Goal: Task Accomplishment & Management: Use online tool/utility

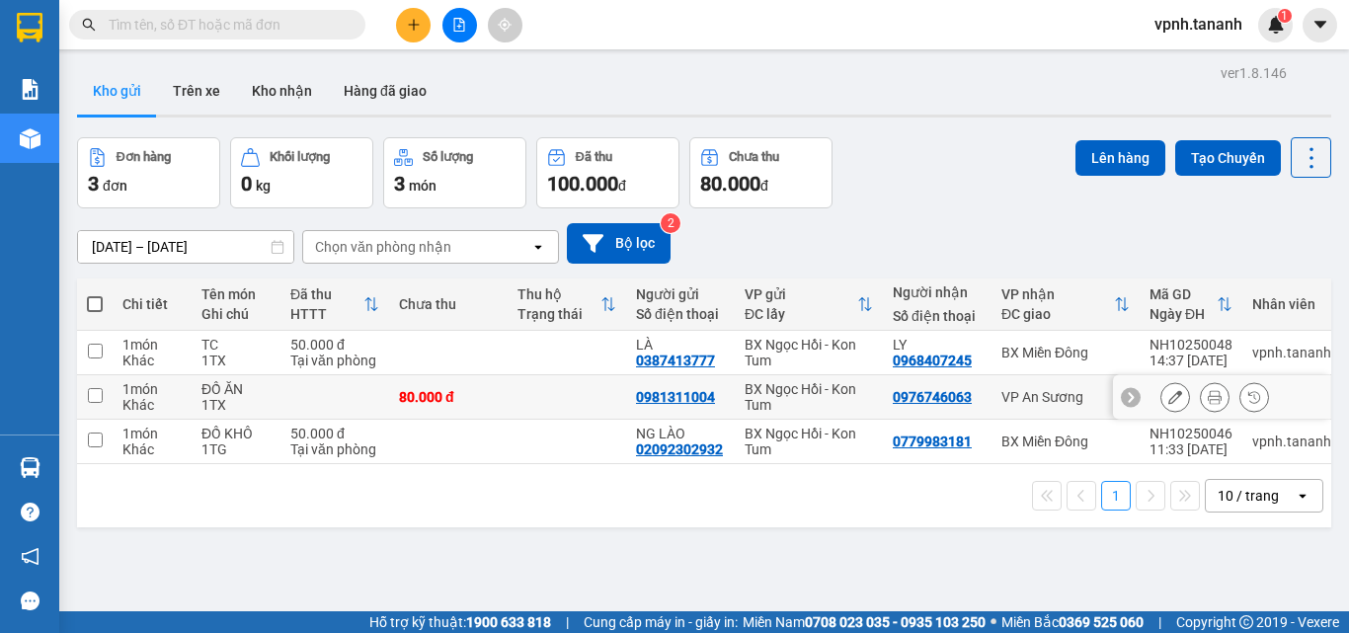
click at [86, 401] on td at bounding box center [95, 397] width 36 height 44
checkbox input "true"
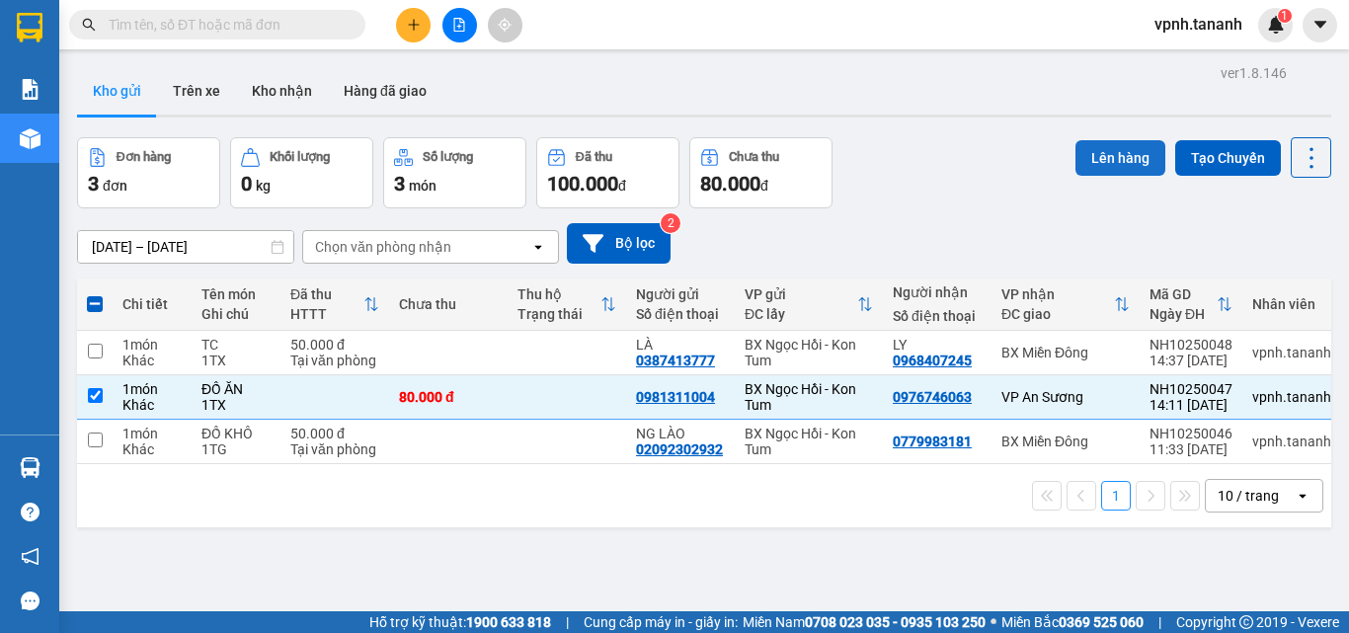
click at [1127, 161] on button "Lên hàng" at bounding box center [1120, 158] width 90 height 36
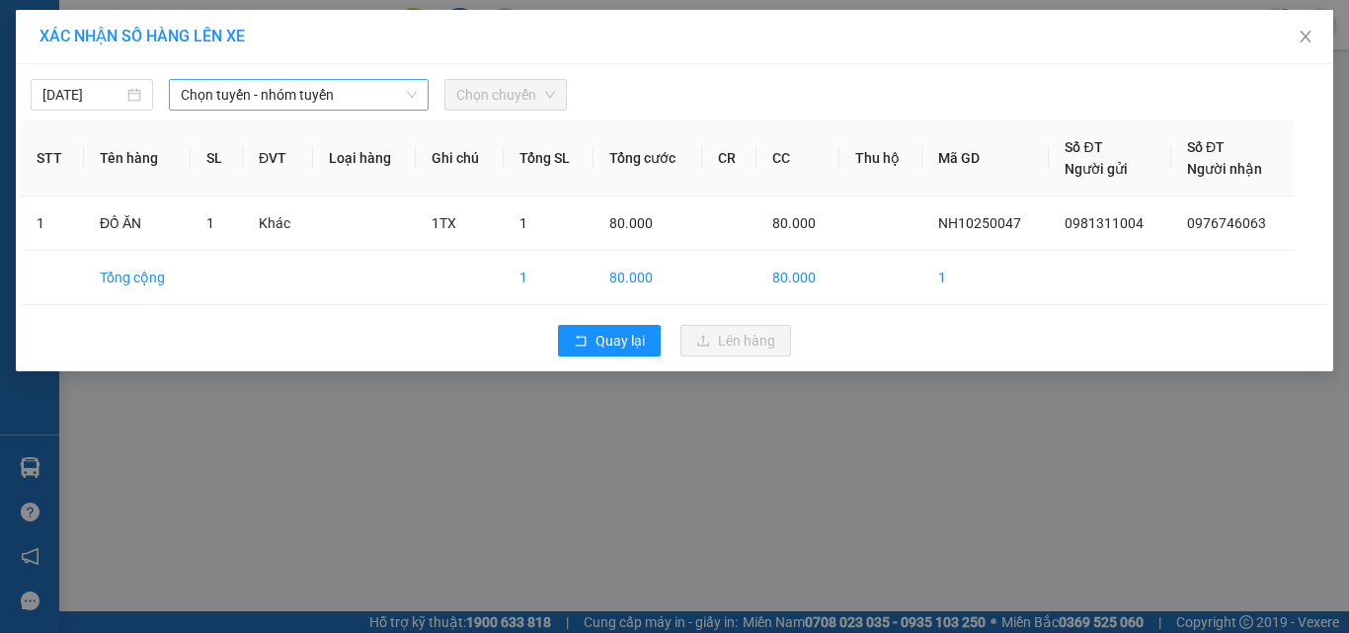
click at [385, 93] on span "Chọn tuyến - nhóm tuyến" at bounding box center [299, 95] width 236 height 30
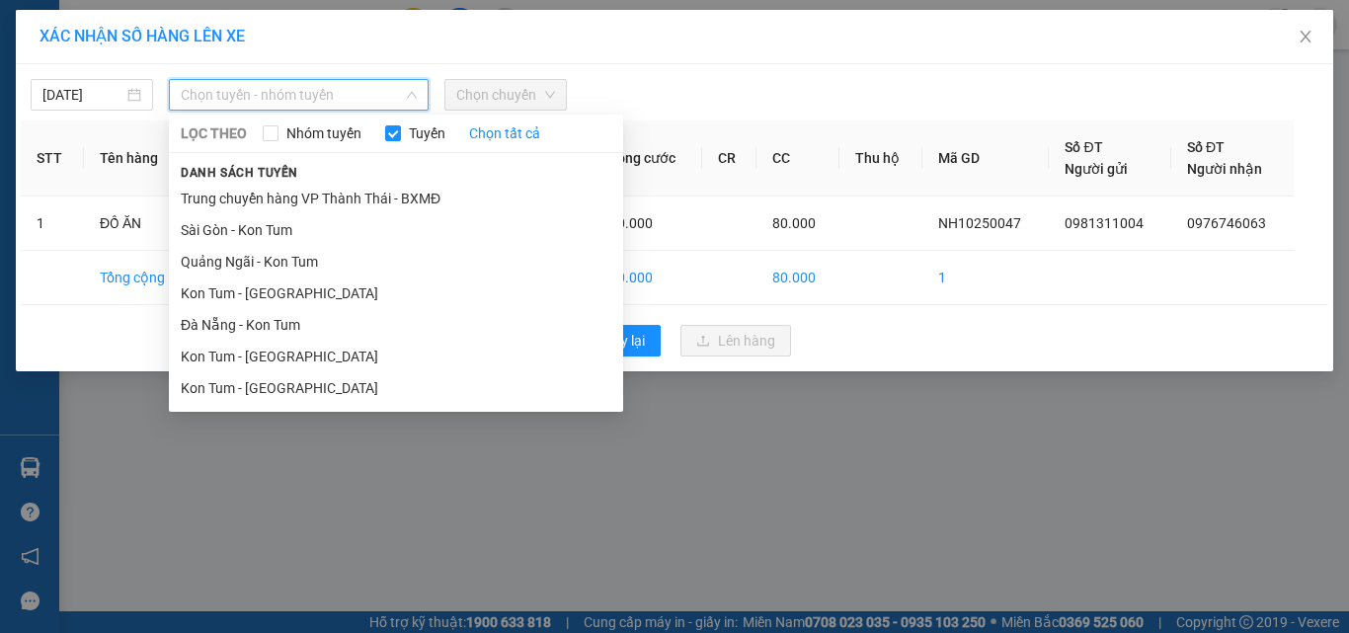
click at [347, 397] on li "Kon Tum - [GEOGRAPHIC_DATA]" at bounding box center [396, 388] width 454 height 32
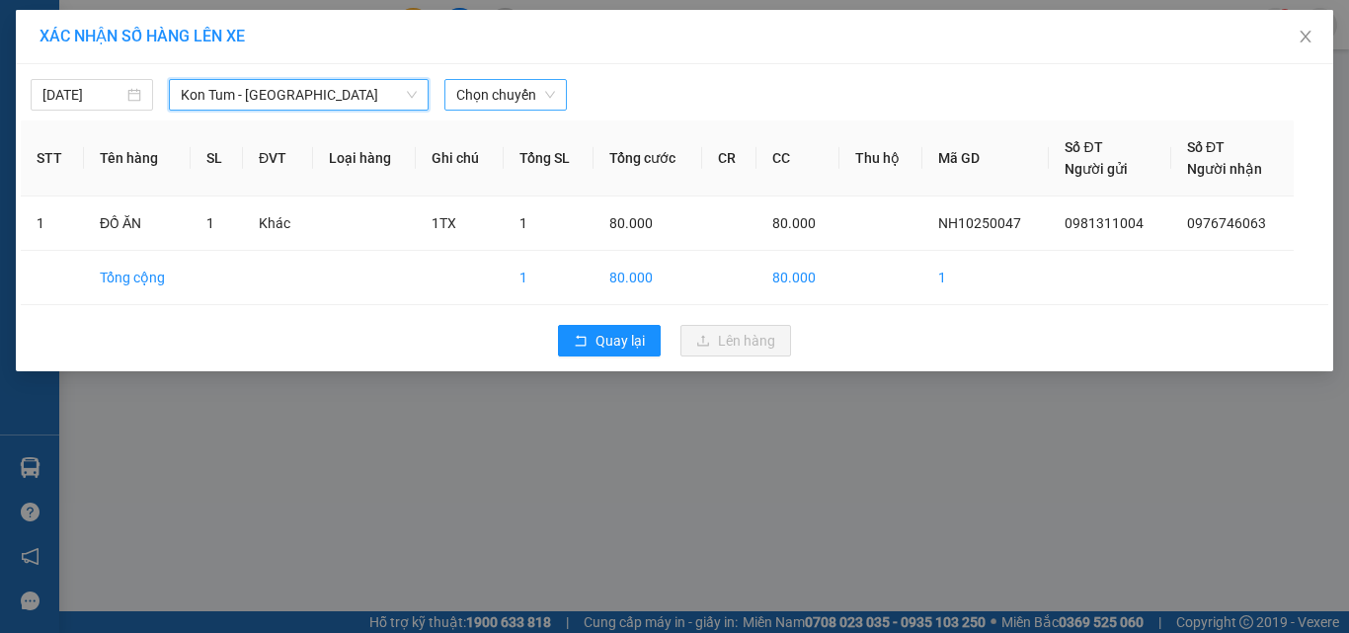
click at [501, 86] on span "Chọn chuyến" at bounding box center [505, 95] width 99 height 30
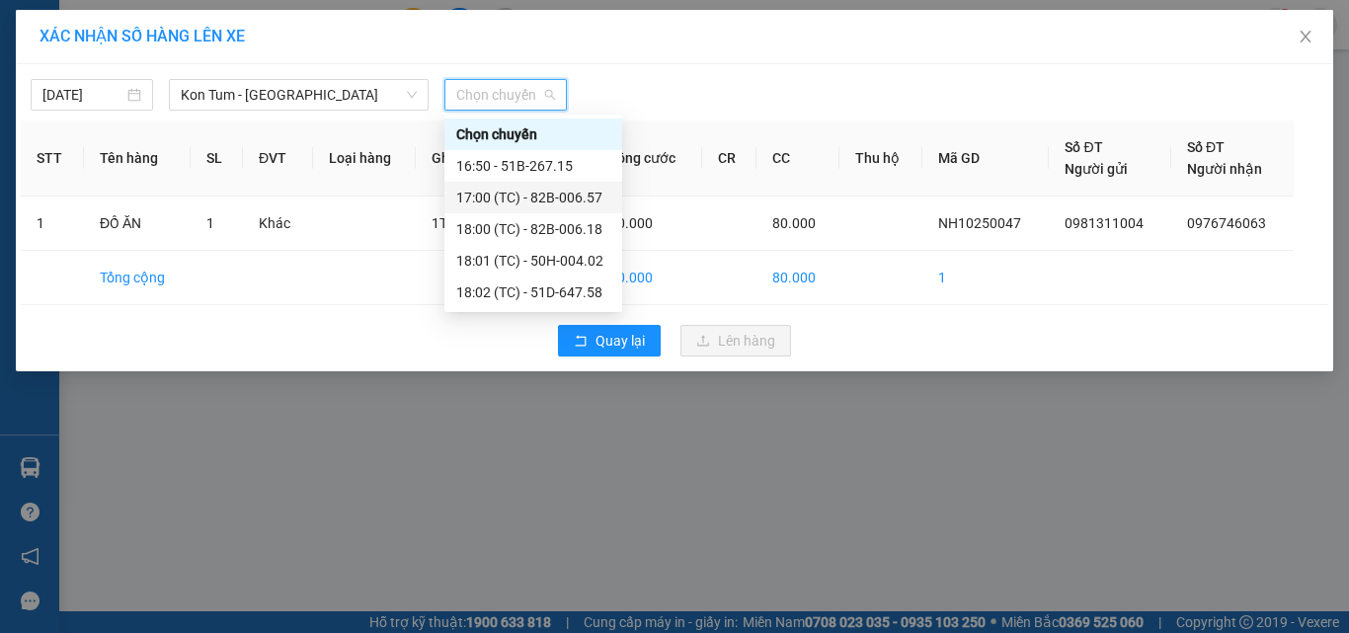
click at [569, 204] on div "17:00 (TC) - 82B-006.57" at bounding box center [533, 198] width 154 height 22
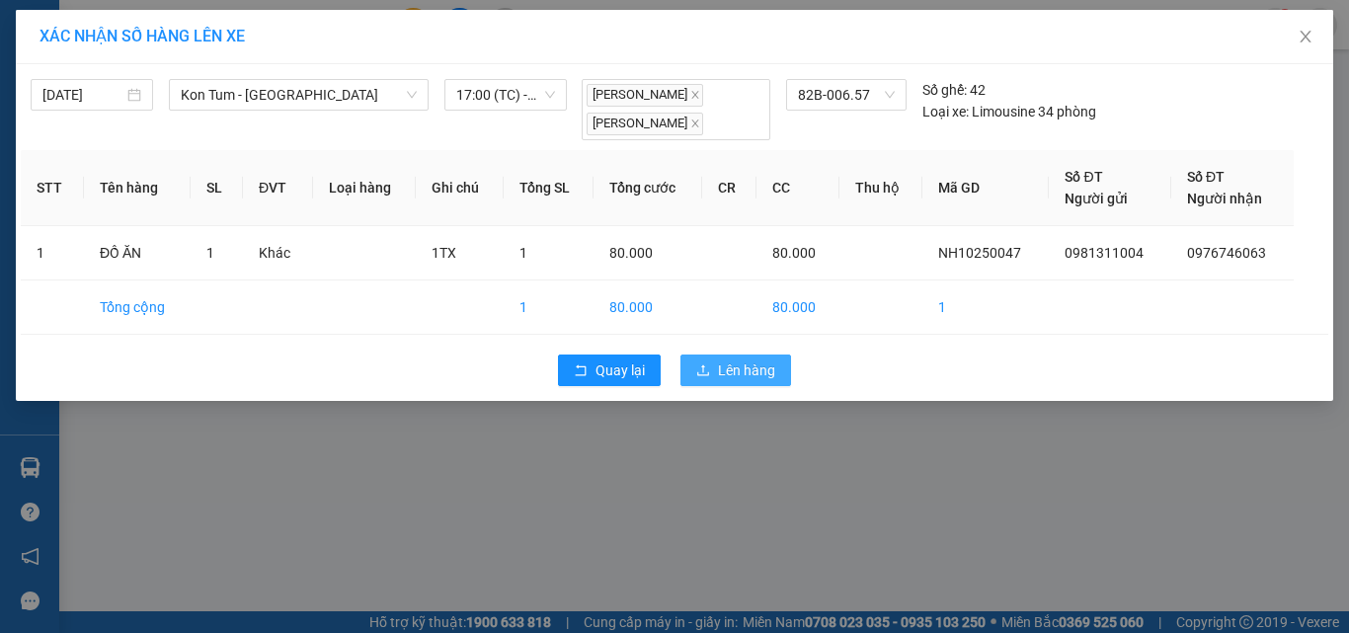
click at [714, 368] on button "Lên hàng" at bounding box center [735, 370] width 111 height 32
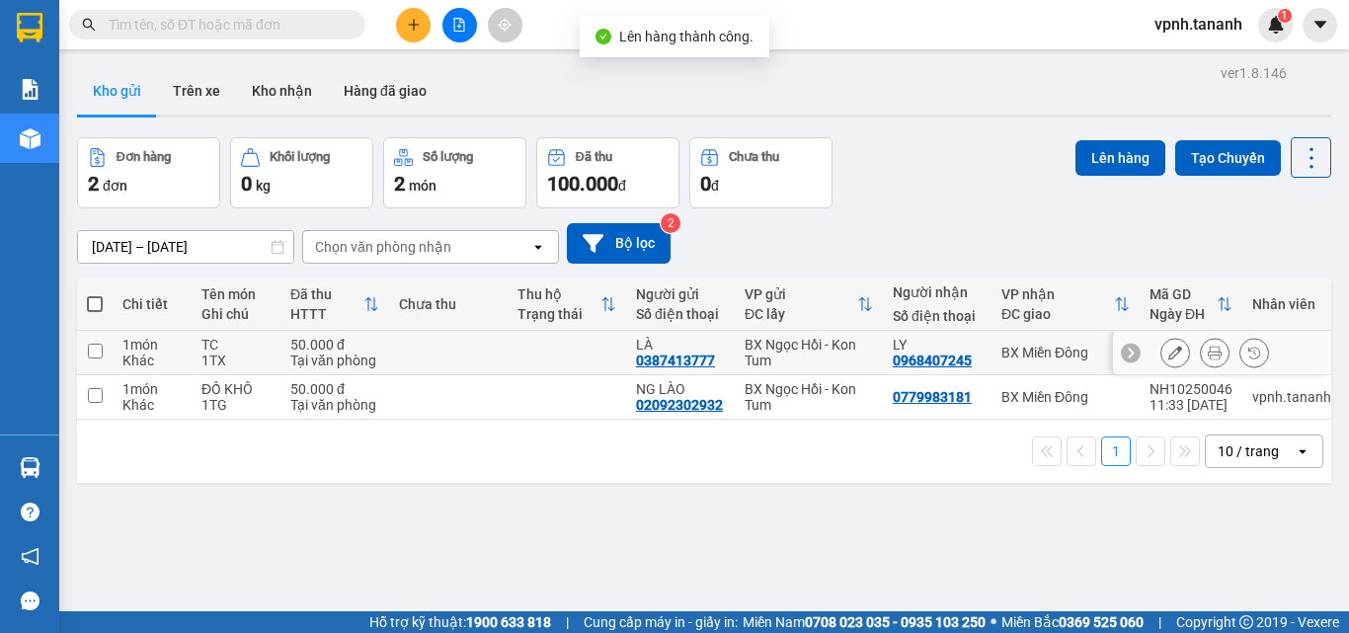
drag, startPoint x: 87, startPoint y: 350, endPoint x: 88, endPoint y: 378, distance: 28.7
click at [86, 351] on td at bounding box center [95, 353] width 36 height 44
checkbox input "true"
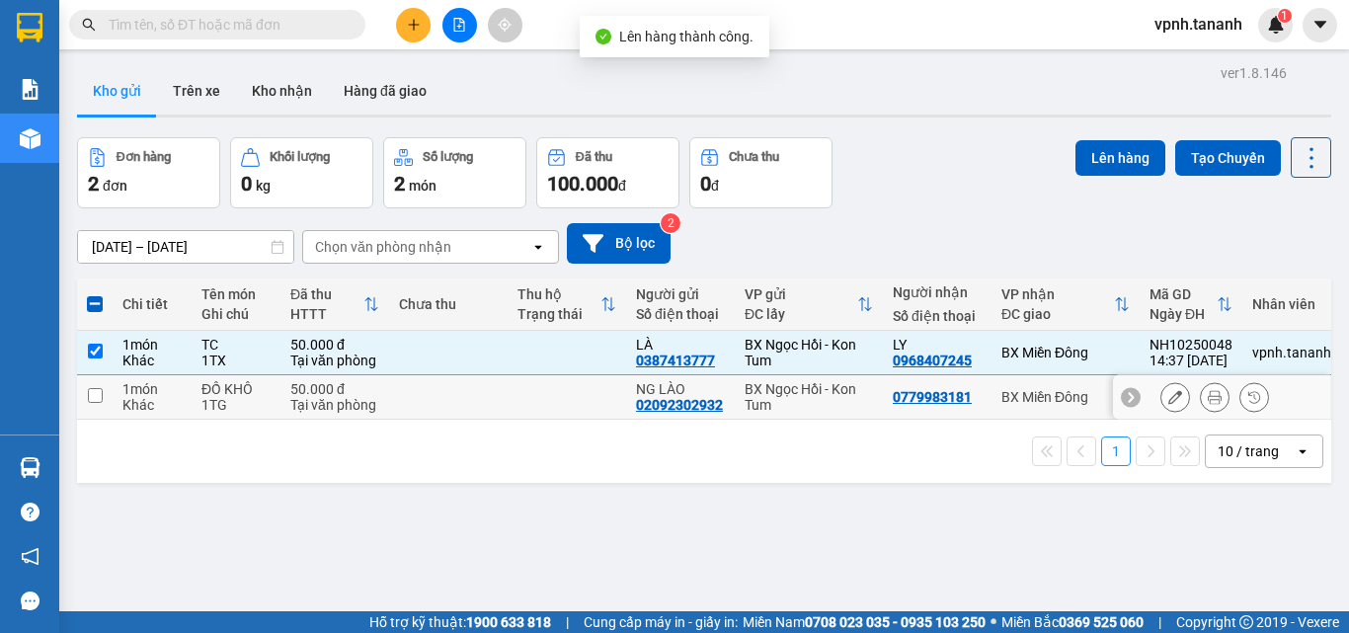
click at [102, 411] on td at bounding box center [95, 397] width 36 height 44
checkbox input "true"
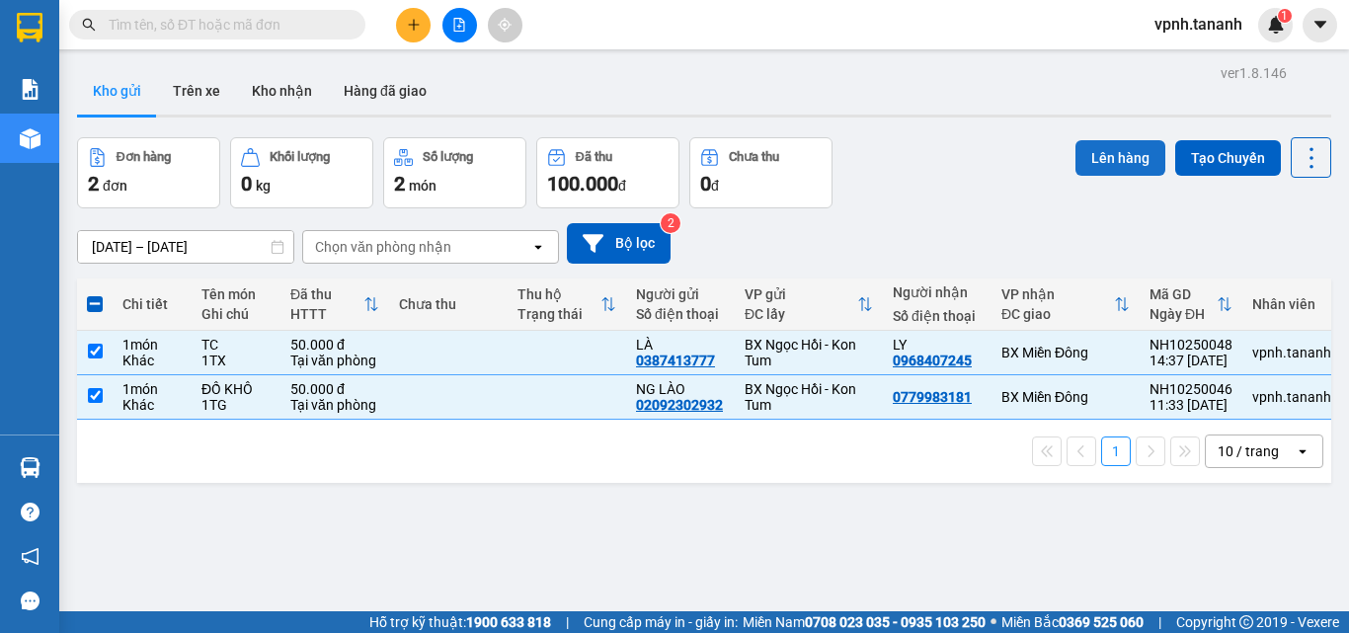
click at [1088, 158] on button "Lên hàng" at bounding box center [1120, 158] width 90 height 36
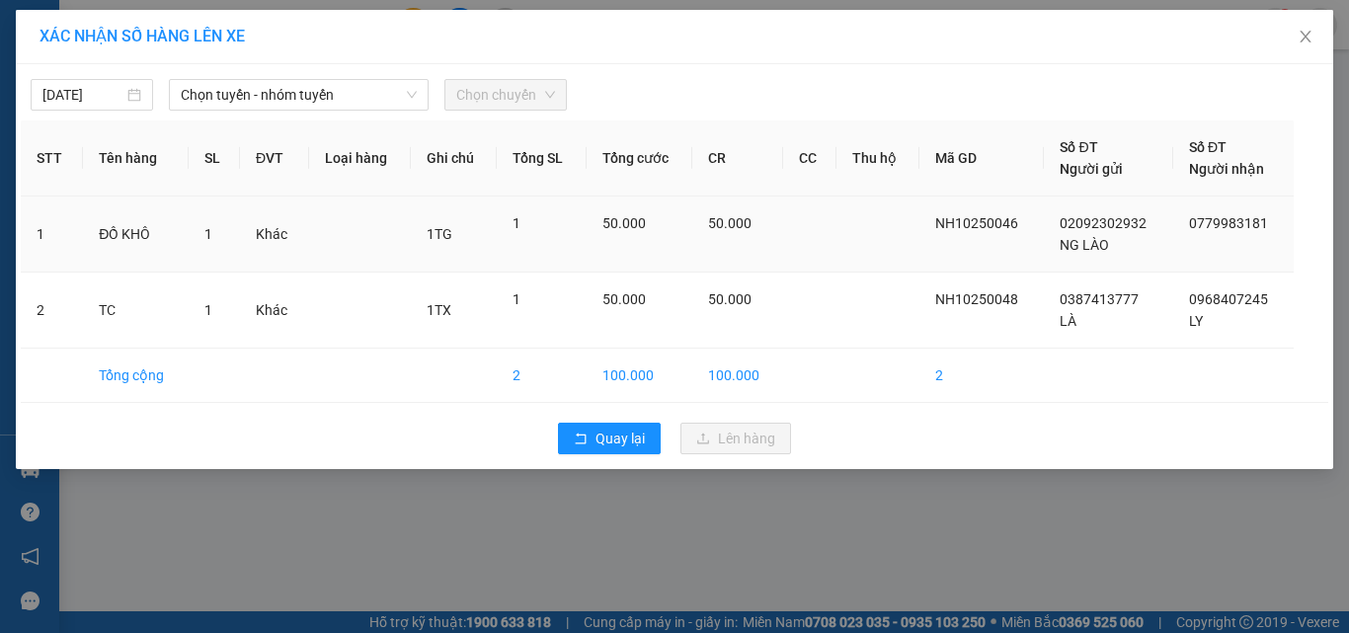
drag, startPoint x: 405, startPoint y: 92, endPoint x: 363, endPoint y: 247, distance: 160.5
click at [404, 96] on div "Chọn tuyến - nhóm tuyến" at bounding box center [299, 95] width 260 height 32
click at [328, 93] on span "Chọn tuyến - nhóm tuyến" at bounding box center [299, 95] width 236 height 30
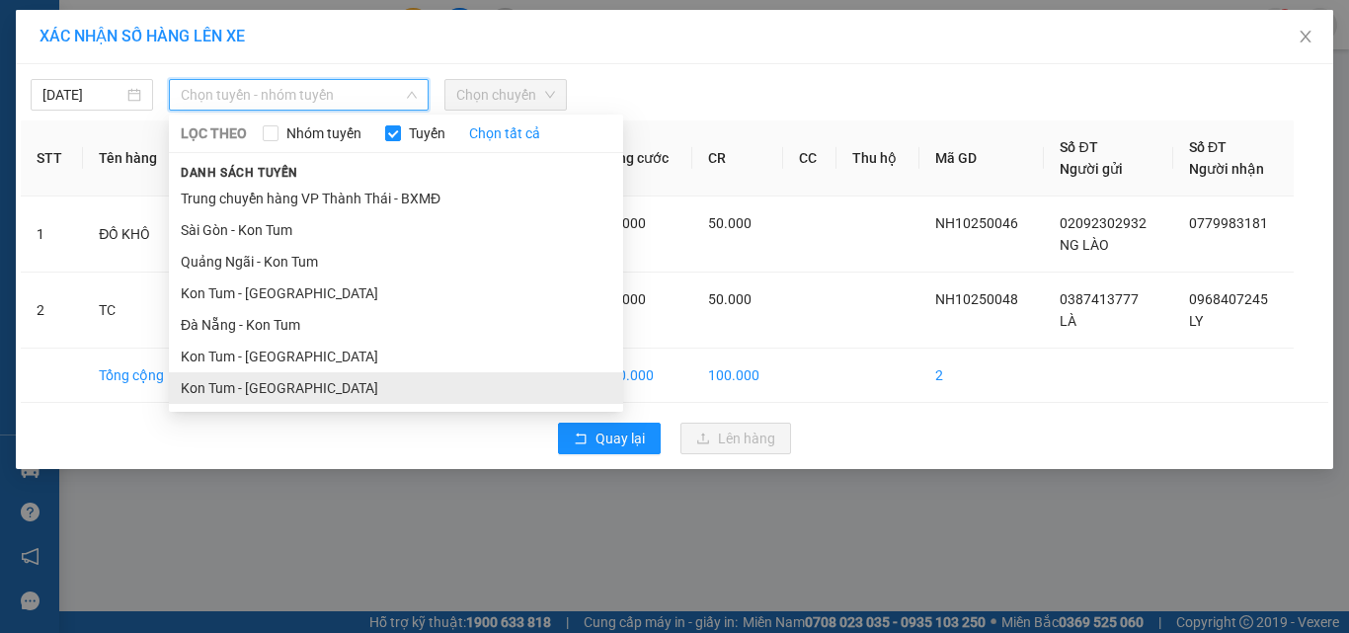
click at [315, 387] on li "Kon Tum - [GEOGRAPHIC_DATA]" at bounding box center [396, 388] width 454 height 32
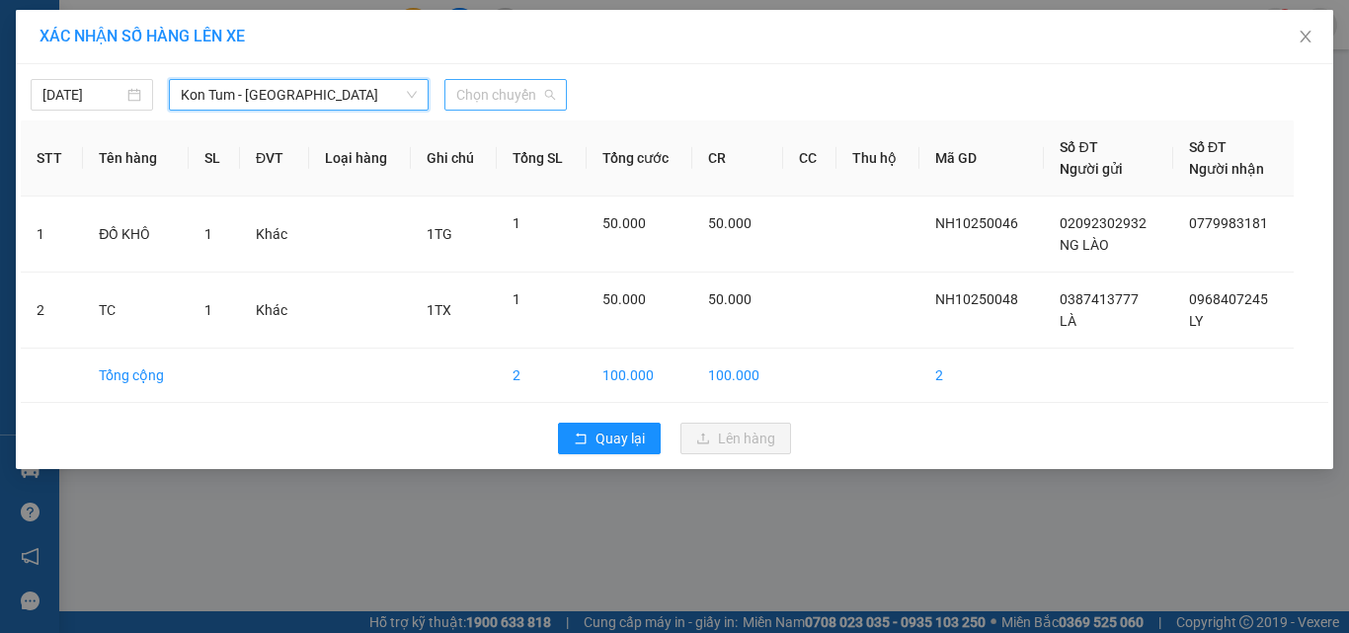
click at [484, 102] on span "Chọn chuyến" at bounding box center [505, 95] width 99 height 30
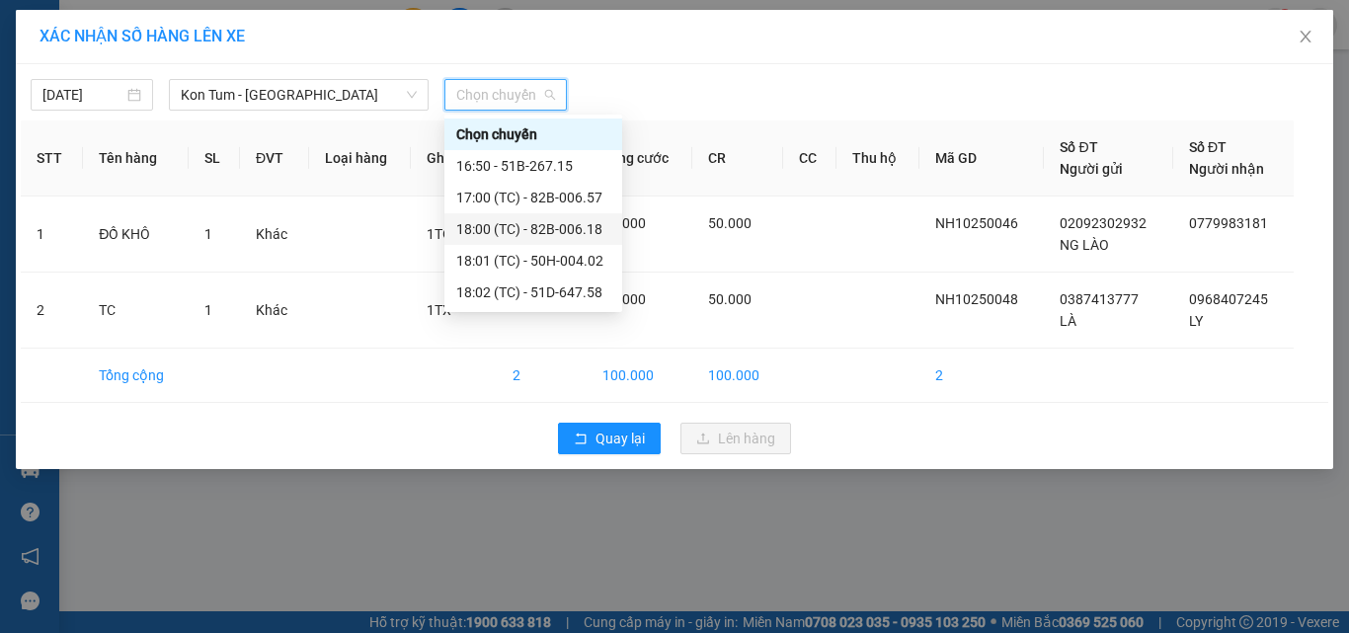
click at [552, 231] on div "18:00 (TC) - 82B-006.18" at bounding box center [533, 229] width 154 height 22
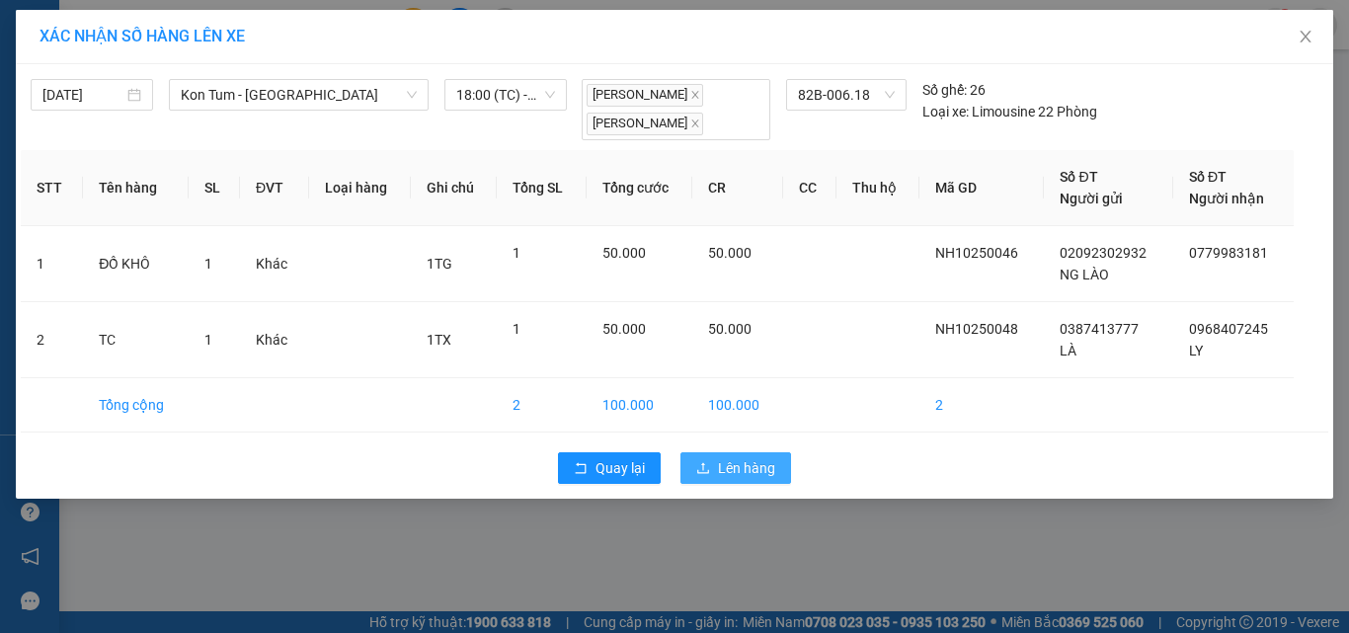
click at [776, 467] on button "Lên hàng" at bounding box center [735, 468] width 111 height 32
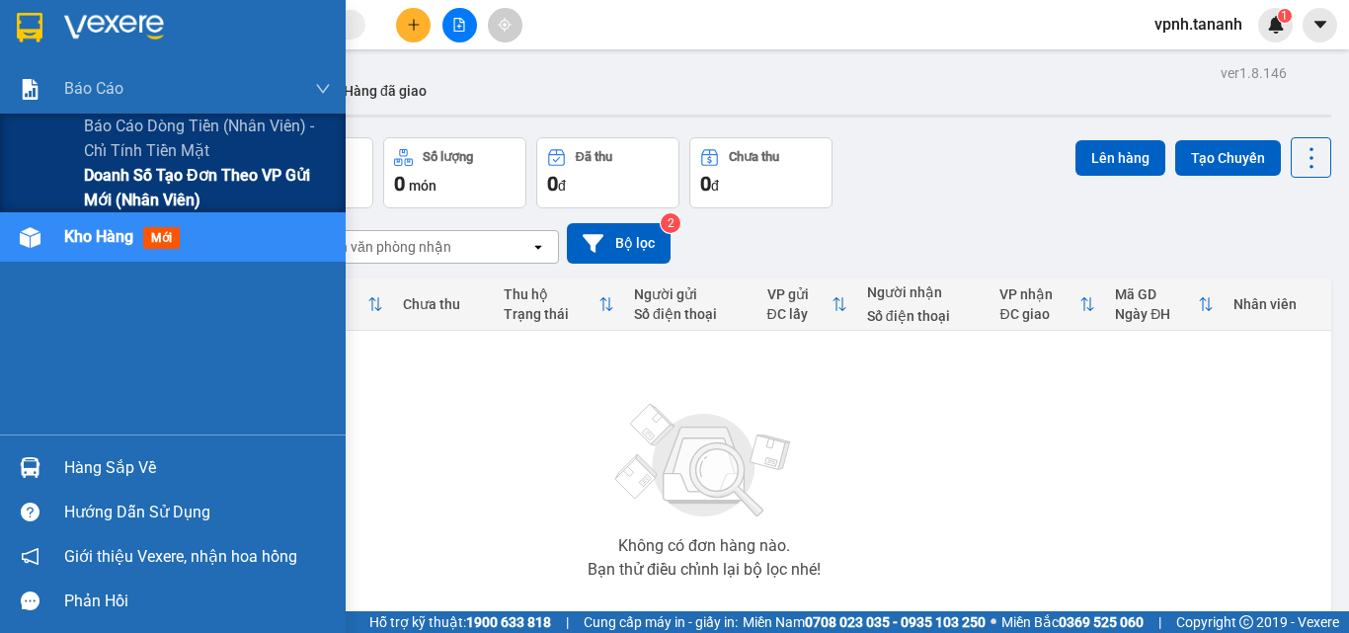
click at [85, 171] on span "Doanh số tạo đơn theo VP gửi mới (nhân viên)" at bounding box center [207, 187] width 247 height 49
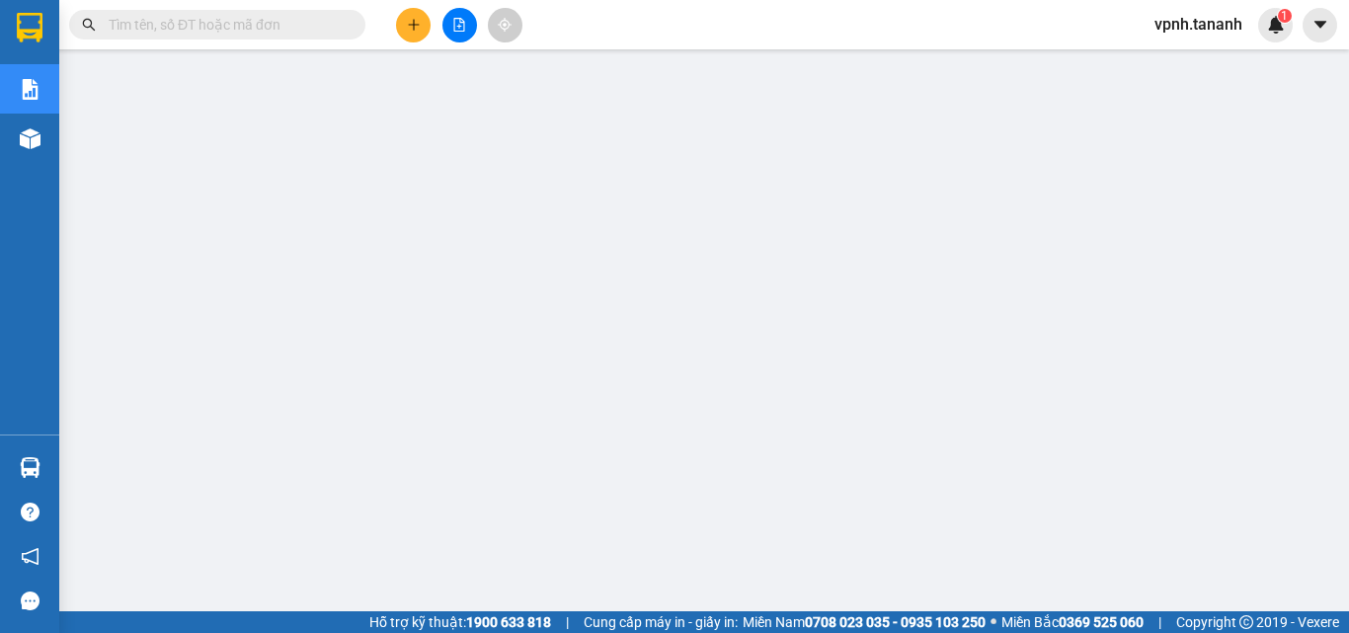
click at [190, 35] on input "text" at bounding box center [225, 25] width 233 height 22
